Goal: Communication & Community: Answer question/provide support

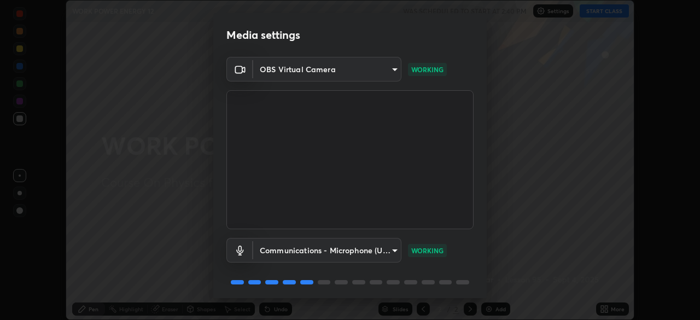
scroll to position [39, 0]
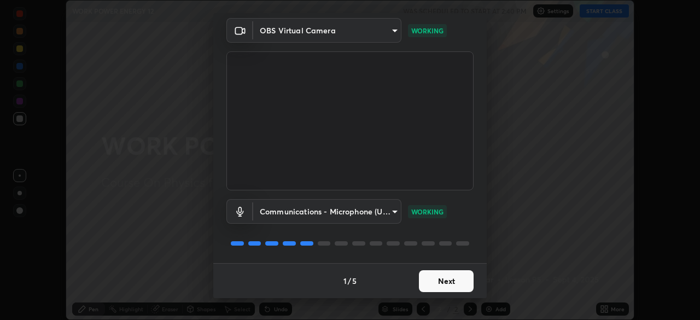
click at [450, 286] on button "Next" at bounding box center [446, 281] width 55 height 22
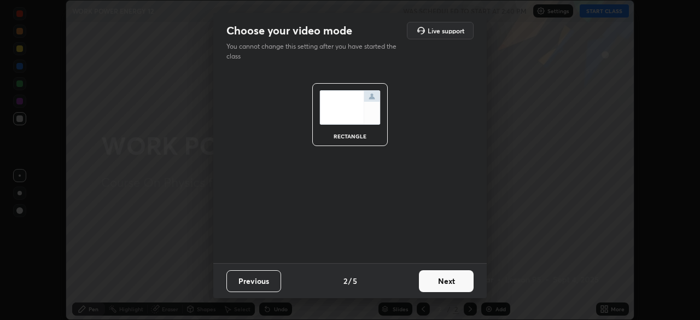
scroll to position [0, 0]
click at [455, 282] on button "Next" at bounding box center [446, 281] width 55 height 22
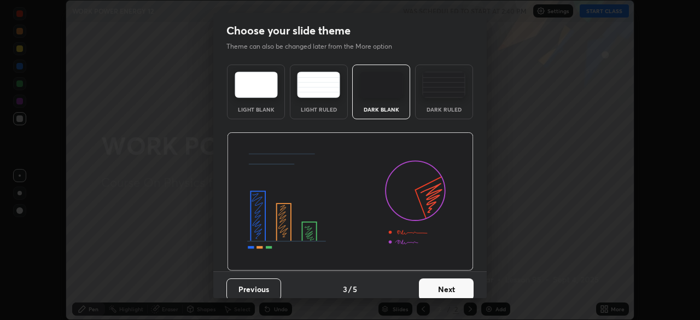
click at [461, 282] on button "Next" at bounding box center [446, 290] width 55 height 22
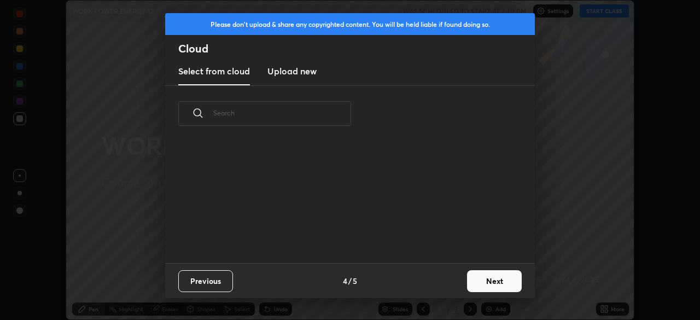
scroll to position [121, 351]
click at [485, 280] on button "Next" at bounding box center [494, 281] width 55 height 22
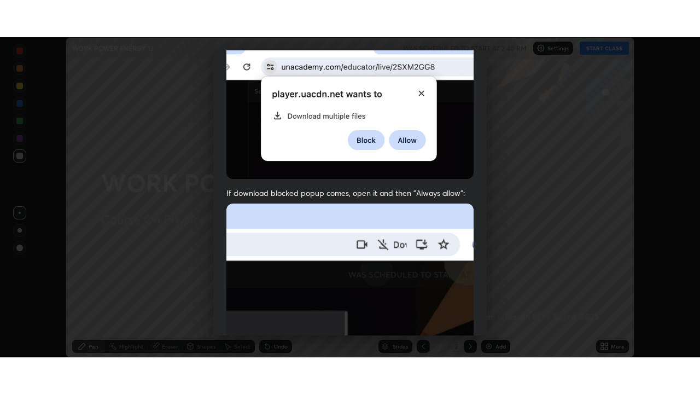
scroll to position [262, 0]
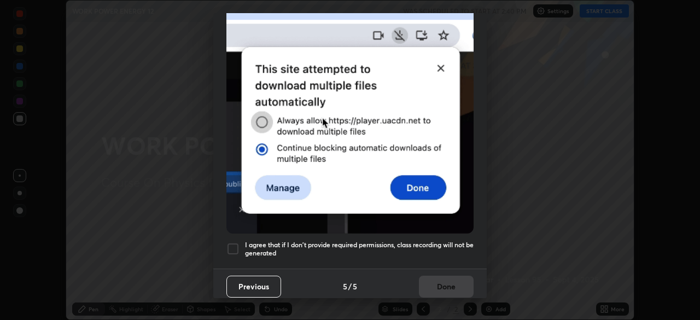
click at [233, 242] on div at bounding box center [233, 248] width 13 height 13
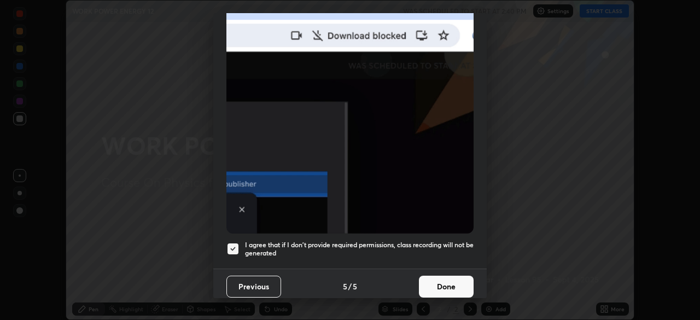
click at [436, 280] on button "Done" at bounding box center [446, 287] width 55 height 22
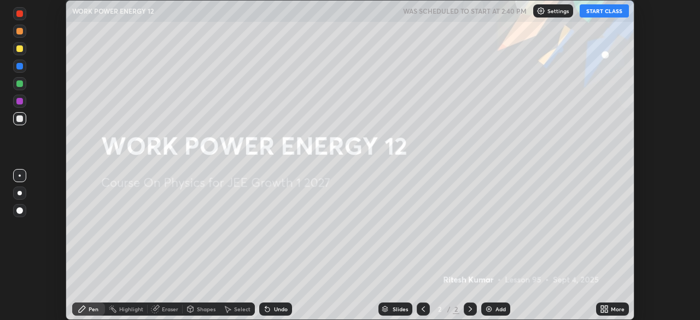
click at [610, 7] on button "START CLASS" at bounding box center [604, 10] width 49 height 13
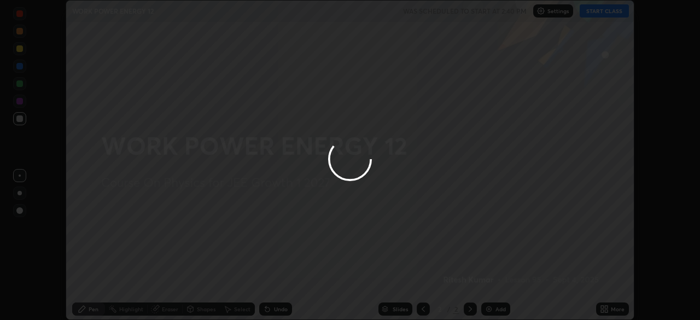
click at [606, 311] on icon at bounding box center [606, 311] width 3 height 3
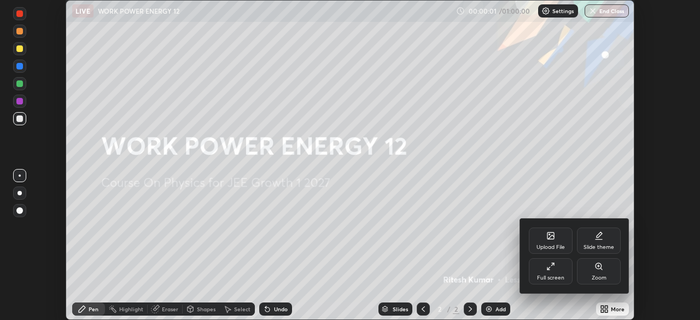
click at [552, 270] on icon at bounding box center [551, 266] width 9 height 9
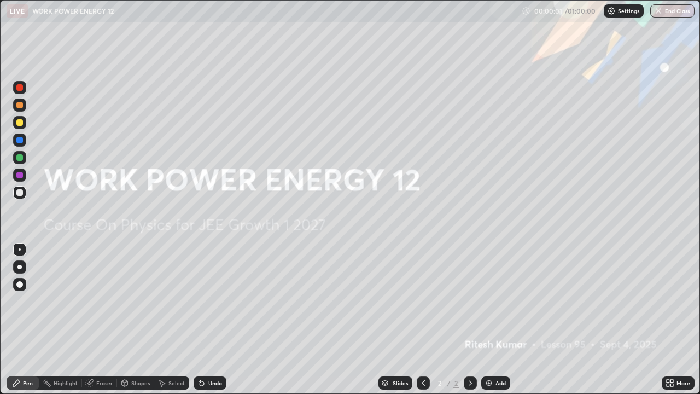
scroll to position [394, 700]
click at [488, 320] on img at bounding box center [489, 383] width 9 height 9
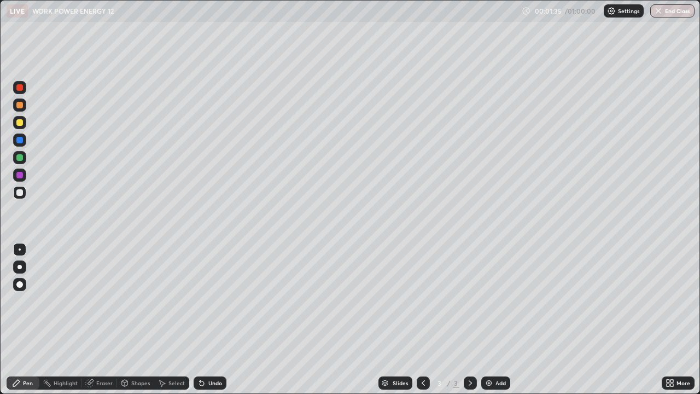
click at [21, 194] on div at bounding box center [19, 192] width 7 height 7
click at [20, 157] on div at bounding box center [19, 157] width 7 height 7
click at [22, 173] on div at bounding box center [19, 175] width 7 height 7
click at [21, 190] on div at bounding box center [19, 192] width 7 height 7
click at [22, 194] on div at bounding box center [19, 192] width 7 height 7
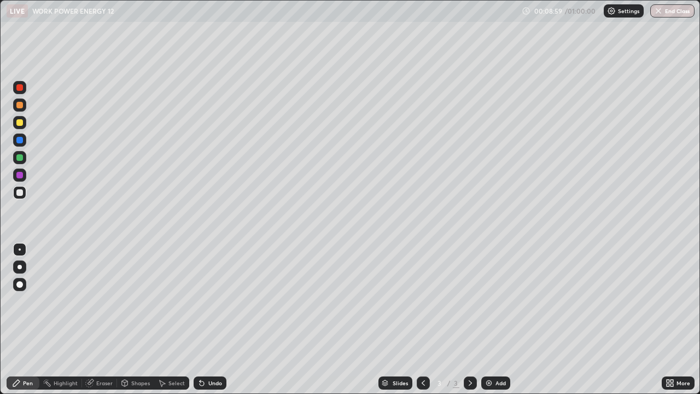
click at [24, 118] on div at bounding box center [19, 122] width 13 height 13
click at [487, 320] on img at bounding box center [489, 383] width 9 height 9
click at [24, 105] on div at bounding box center [19, 104] width 13 height 13
click at [18, 193] on div at bounding box center [19, 192] width 7 height 7
click at [18, 176] on div at bounding box center [19, 175] width 7 height 7
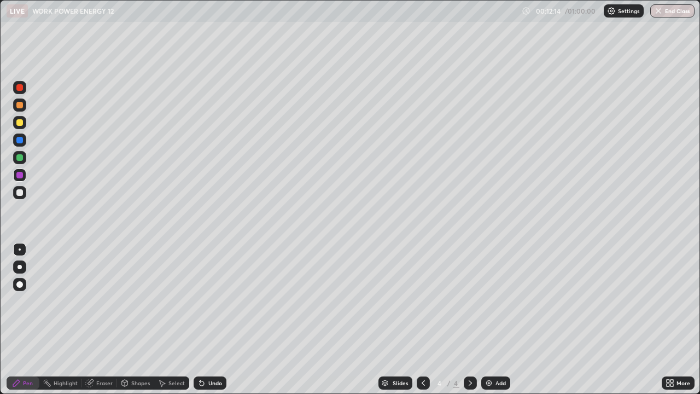
click at [19, 159] on div at bounding box center [19, 157] width 7 height 7
click at [20, 176] on div at bounding box center [19, 175] width 7 height 7
click at [20, 140] on div at bounding box center [19, 140] width 7 height 7
click at [19, 127] on div at bounding box center [19, 122] width 13 height 13
click at [106, 320] on div "Eraser" at bounding box center [99, 382] width 35 height 13
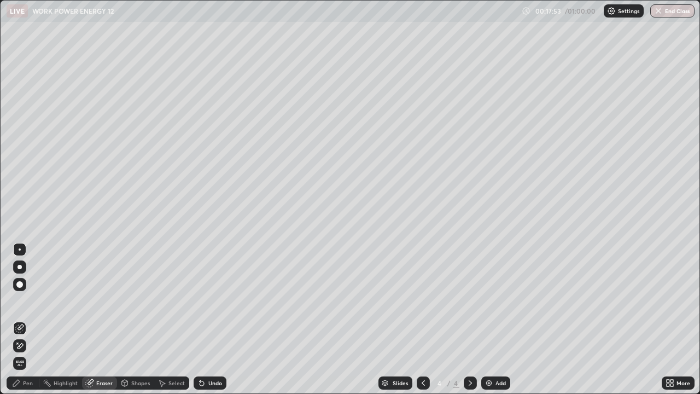
click at [25, 320] on div "Pen" at bounding box center [28, 382] width 10 height 5
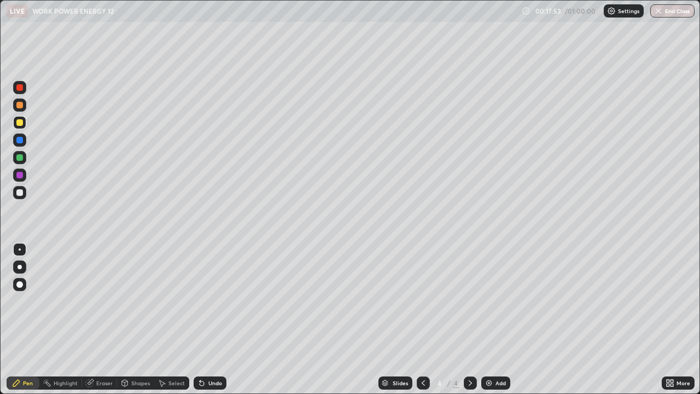
click at [24, 320] on div "Pen" at bounding box center [28, 382] width 10 height 5
click at [19, 160] on div at bounding box center [19, 157] width 7 height 7
click at [18, 125] on div at bounding box center [19, 122] width 7 height 7
click at [20, 105] on div at bounding box center [19, 105] width 7 height 7
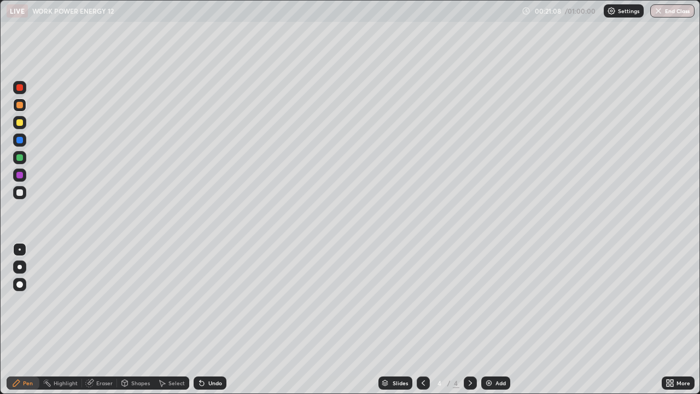
click at [19, 87] on div at bounding box center [19, 87] width 7 height 7
click at [490, 320] on div "Add" at bounding box center [496, 382] width 29 height 13
click at [18, 193] on div at bounding box center [19, 192] width 7 height 7
click at [20, 123] on div at bounding box center [19, 122] width 7 height 7
click at [20, 194] on div at bounding box center [19, 192] width 7 height 7
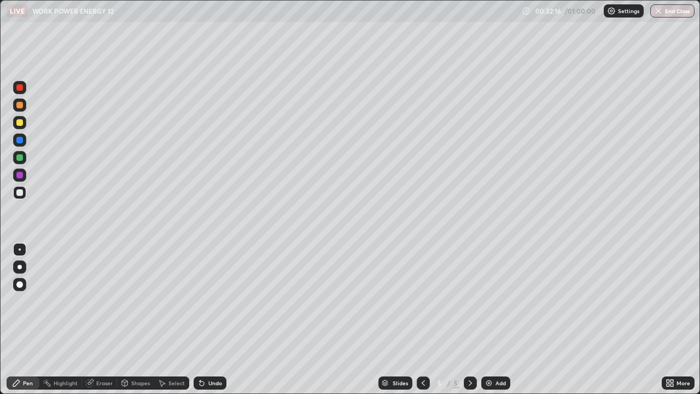
click at [490, 320] on img at bounding box center [489, 383] width 9 height 9
click at [22, 160] on div at bounding box center [19, 157] width 13 height 13
click at [489, 320] on img at bounding box center [489, 383] width 9 height 9
click at [424, 320] on icon at bounding box center [423, 383] width 9 height 9
click at [485, 320] on img at bounding box center [489, 383] width 9 height 9
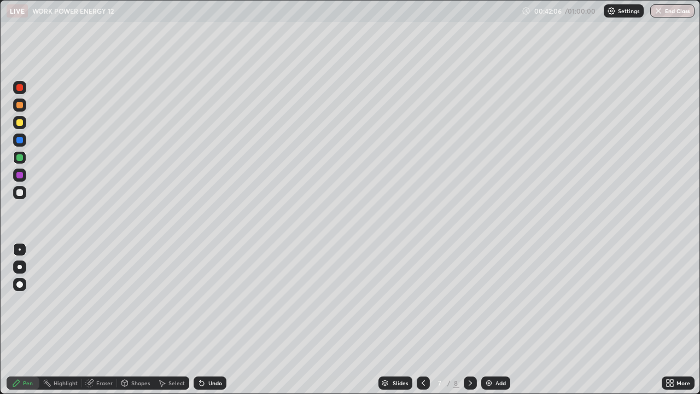
click at [24, 123] on div at bounding box center [19, 122] width 13 height 13
click at [24, 193] on div at bounding box center [19, 192] width 13 height 13
click at [488, 320] on img at bounding box center [489, 383] width 9 height 9
click at [26, 175] on div at bounding box center [19, 175] width 13 height 13
click at [20, 194] on div at bounding box center [19, 192] width 7 height 7
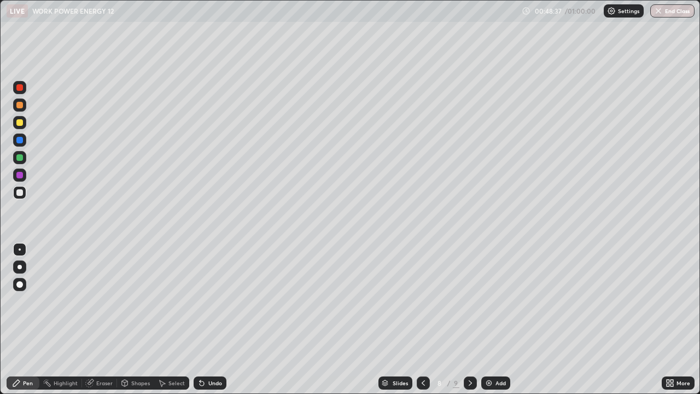
click at [672, 14] on button "End Class" at bounding box center [673, 10] width 44 height 13
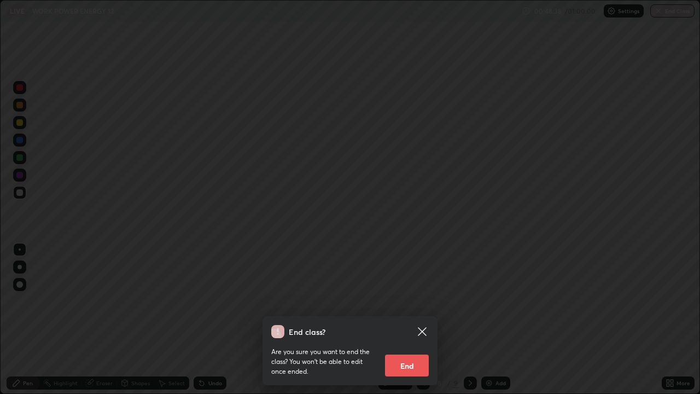
click at [417, 320] on button "End" at bounding box center [407, 366] width 44 height 22
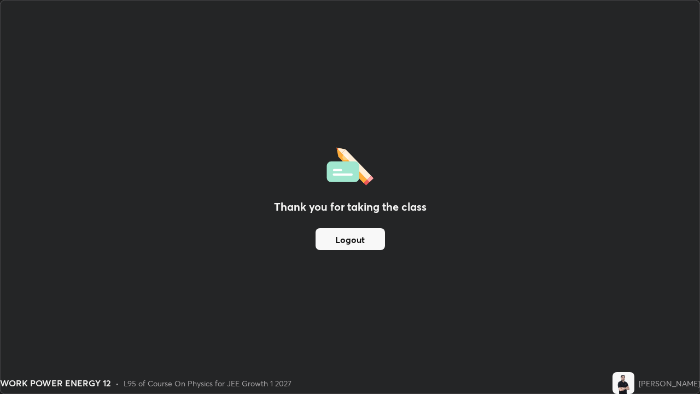
click at [354, 235] on button "Logout" at bounding box center [350, 239] width 69 height 22
click at [350, 320] on div "WORK POWER ENERGY 12 • L95 of Course On Physics for JEE Growth 1 2027" at bounding box center [304, 383] width 608 height 22
